Goal: Check status: Check status

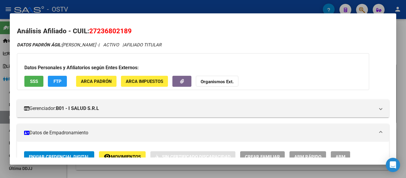
scroll to position [297, 0]
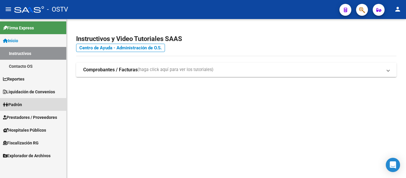
click at [16, 101] on span "Padrón" at bounding box center [12, 104] width 19 height 7
click at [16, 102] on span "Padrón" at bounding box center [12, 104] width 19 height 7
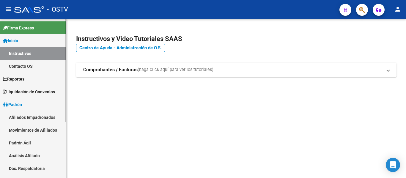
click at [14, 139] on link "Padrón Ágil" at bounding box center [33, 142] width 66 height 13
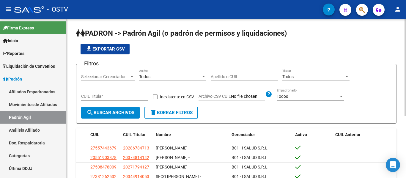
click at [230, 76] on input "Apellido o CUIL" at bounding box center [244, 76] width 67 height 5
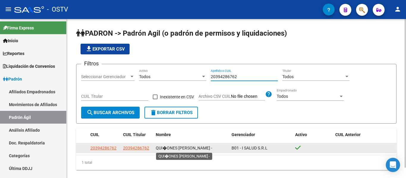
type input "20394286762"
click at [175, 148] on span "QUI�ONES [PERSON_NAME] -" at bounding box center [184, 148] width 56 height 5
